Goal: Information Seeking & Learning: Learn about a topic

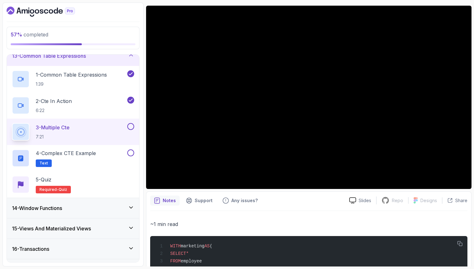
scroll to position [50, 0]
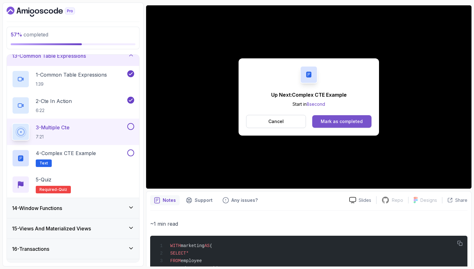
click at [352, 118] on button "Mark as completed" at bounding box center [341, 121] width 59 height 13
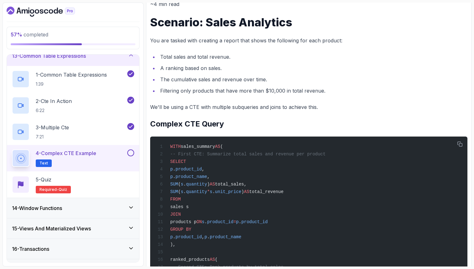
scroll to position [86, 0]
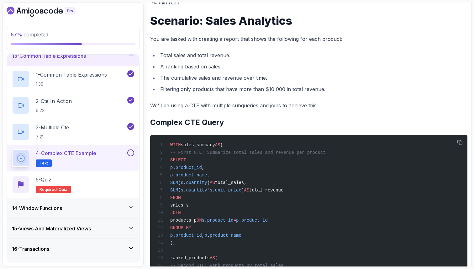
click at [459, 51] on li "Total sales and total revenue." at bounding box center [312, 55] width 309 height 9
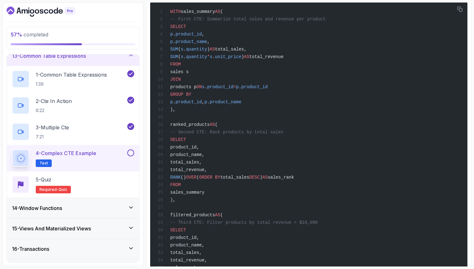
scroll to position [224, 0]
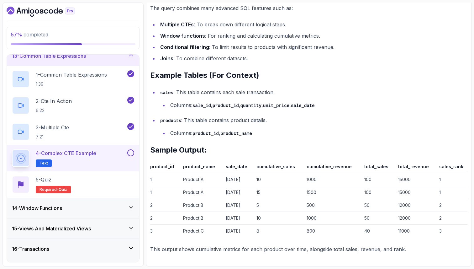
scroll to position [1048, 0]
click at [132, 151] on button at bounding box center [130, 152] width 7 height 7
click at [106, 181] on div "5 - Quiz Required- quiz" at bounding box center [73, 185] width 122 height 18
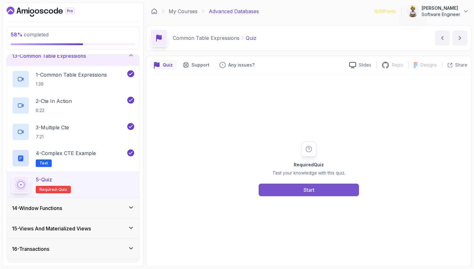
click at [325, 191] on button "Start" at bounding box center [309, 189] width 100 height 13
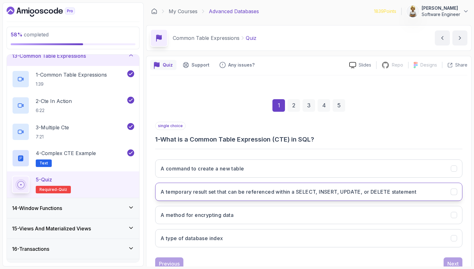
click at [316, 195] on button "A temporary result set that can be referenced within a SELECT, INSERT, UPDATE, …" at bounding box center [308, 191] width 307 height 18
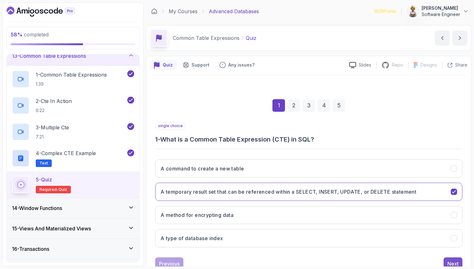
click at [447, 263] on div "Next" at bounding box center [452, 264] width 11 height 8
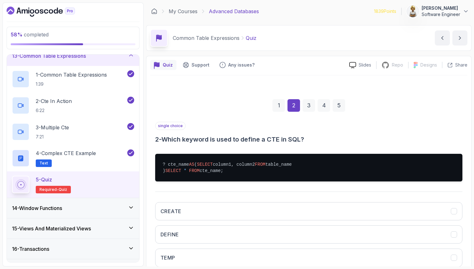
click at [466, 199] on div "1 2 3 4 5 single choice 2 - Which keyword is used to define a CTE in SQL? ? cte…" at bounding box center [308, 200] width 317 height 233
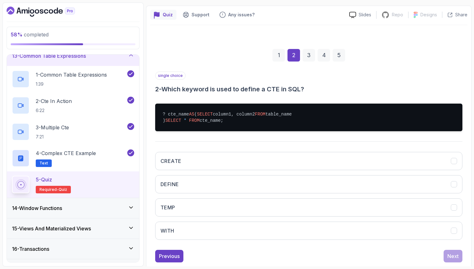
scroll to position [63, 0]
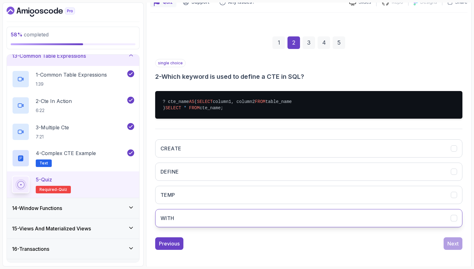
click at [447, 227] on button "WITH" at bounding box center [308, 218] width 307 height 18
click at [460, 250] on button "Next" at bounding box center [453, 243] width 19 height 13
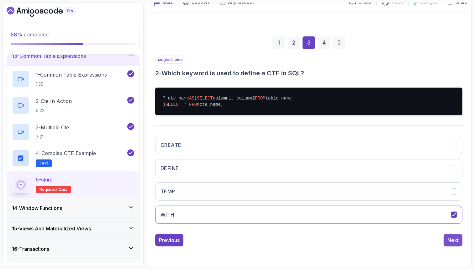
scroll to position [21, 0]
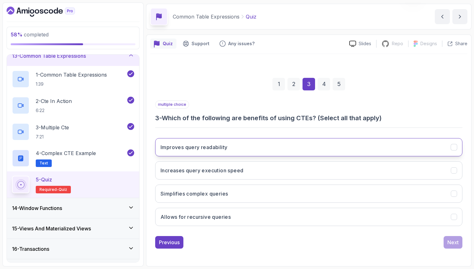
click at [384, 151] on button "Improves query readability" at bounding box center [308, 147] width 307 height 18
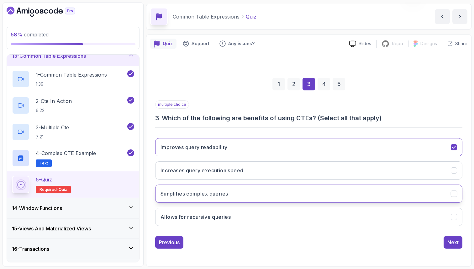
click at [341, 197] on button "Simplifies complex queries" at bounding box center [308, 193] width 307 height 18
click at [335, 214] on button "Allows for recursive queries" at bounding box center [308, 217] width 307 height 18
click at [459, 241] on button "Next" at bounding box center [453, 242] width 19 height 13
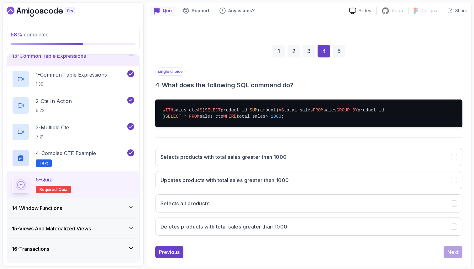
scroll to position [59, 0]
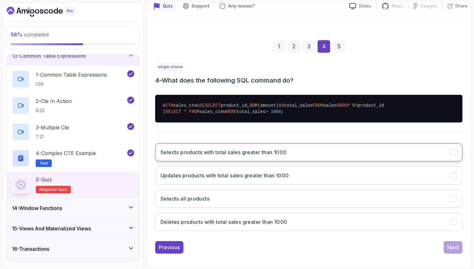
click at [209, 156] on h3 "Selects products with total sales greater than 1000" at bounding box center [224, 152] width 126 height 8
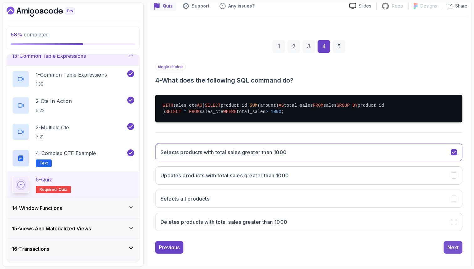
click at [449, 251] on div "Next" at bounding box center [452, 247] width 11 height 8
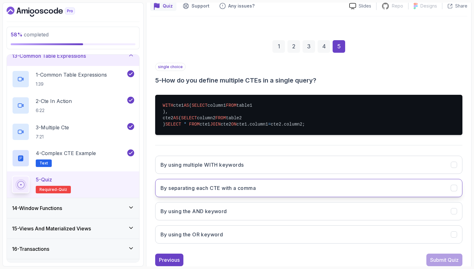
click at [215, 192] on h3 "By separating each CTE with a comma" at bounding box center [208, 188] width 95 height 8
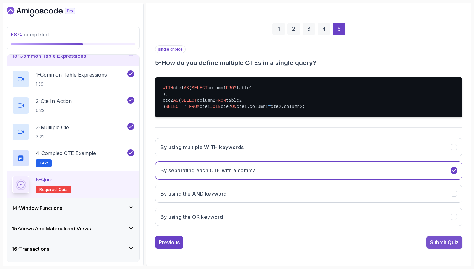
click at [448, 241] on div "Submit Quiz" at bounding box center [444, 242] width 29 height 8
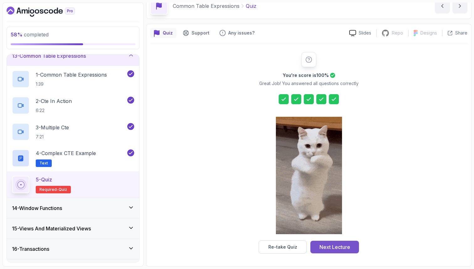
click at [332, 249] on div "Next Lecture" at bounding box center [335, 247] width 31 height 8
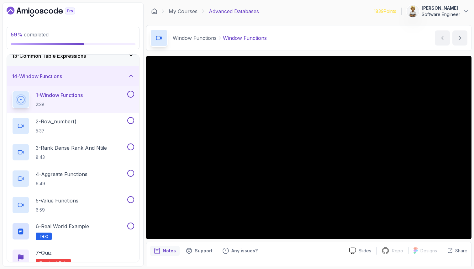
click at [89, 104] on div "1 - Window Functions 2:38" at bounding box center [69, 100] width 114 height 18
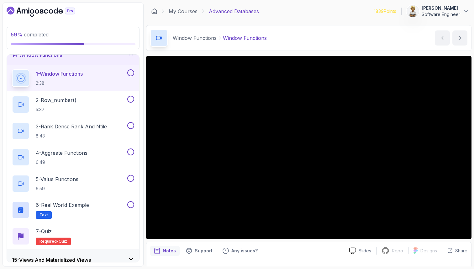
scroll to position [262, 0]
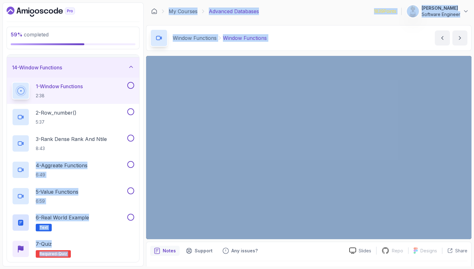
drag, startPoint x: 119, startPoint y: 154, endPoint x: 154, endPoint y: 163, distance: 36.2
click at [76, 89] on div "1 - Window Functions 2:38 2 - Row_number() 5:37 3 - Rank Dense Rank And Ntile 8…" at bounding box center [73, 169] width 132 height 184
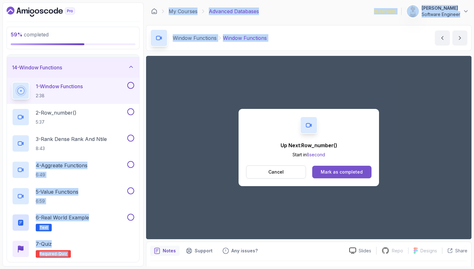
click at [341, 170] on div "Mark as completed" at bounding box center [342, 172] width 42 height 6
